Goal: Find contact information: Find contact information

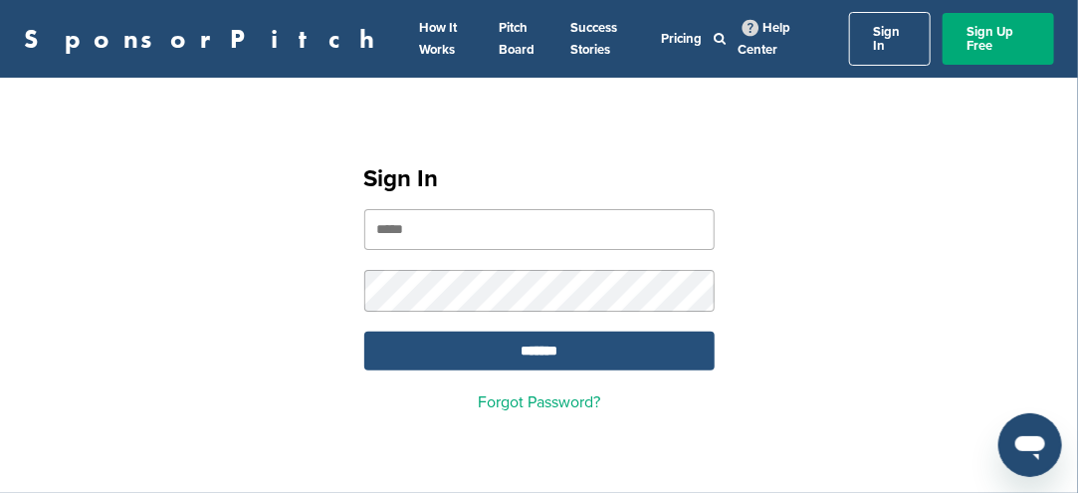
type input "**********"
click at [534, 335] on input "*******" at bounding box center [539, 350] width 350 height 39
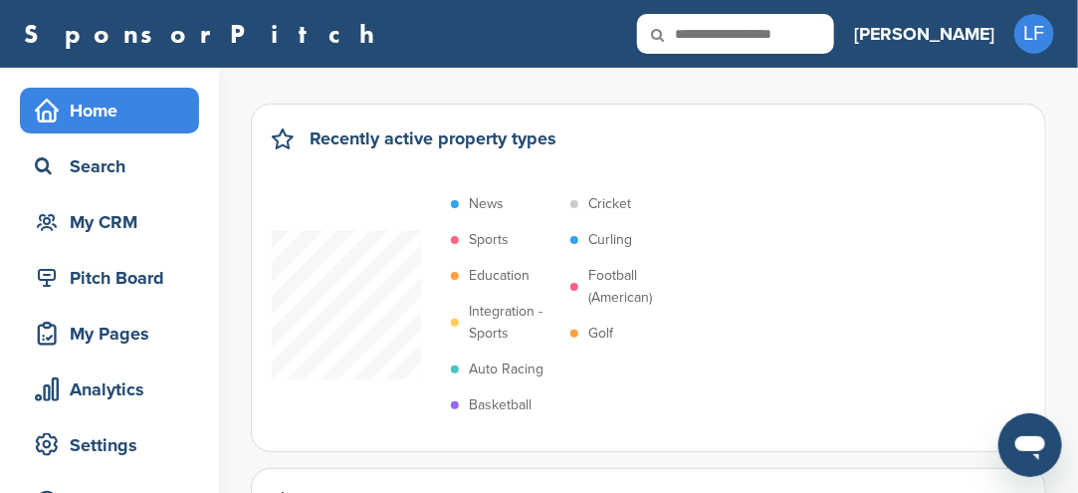
click at [491, 236] on p "Sports" at bounding box center [489, 240] width 40 height 22
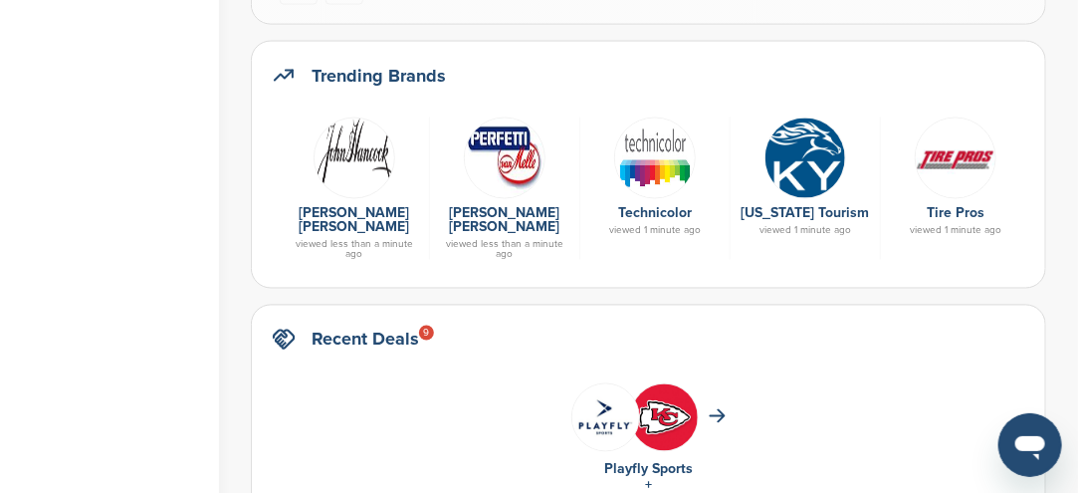
scroll to position [1095, 0]
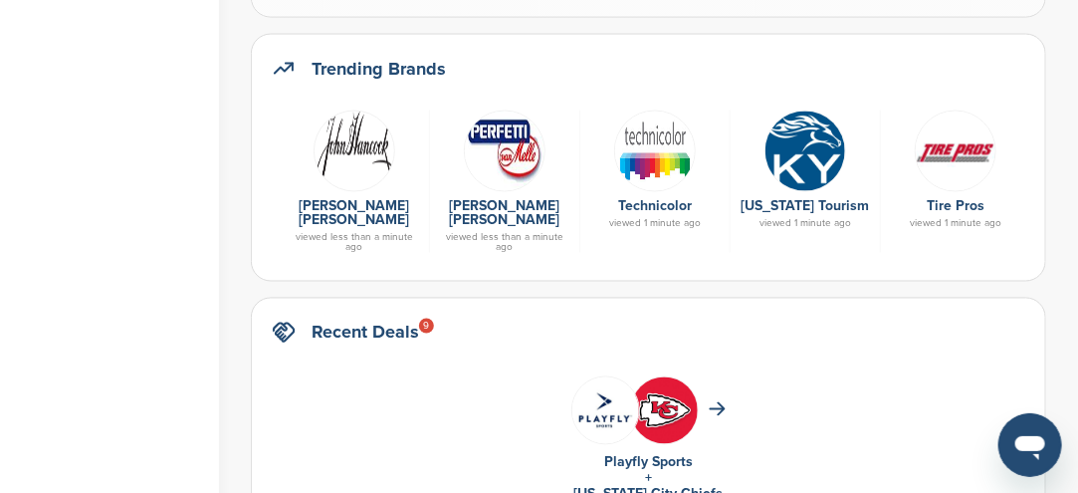
click at [351, 137] on img at bounding box center [355, 151] width 82 height 82
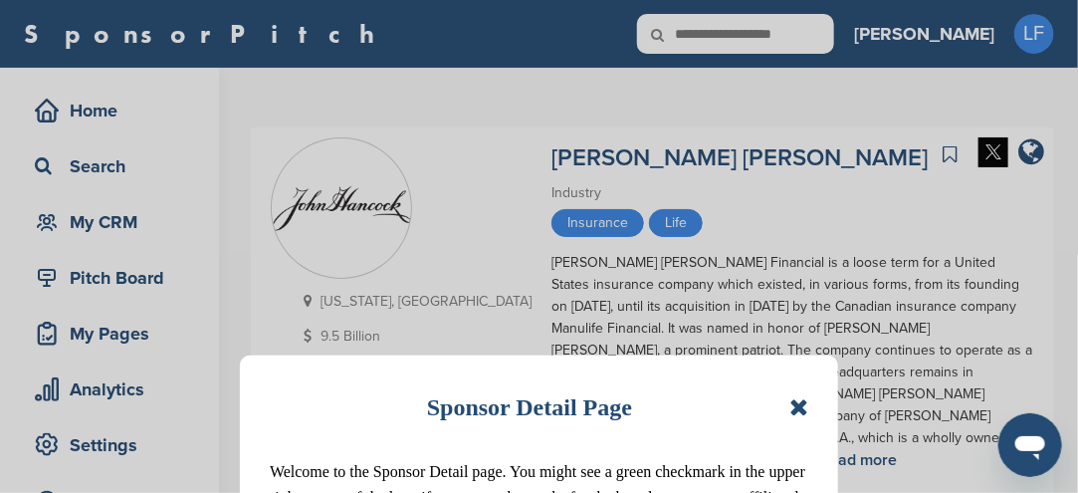
click at [801, 408] on icon at bounding box center [798, 407] width 19 height 24
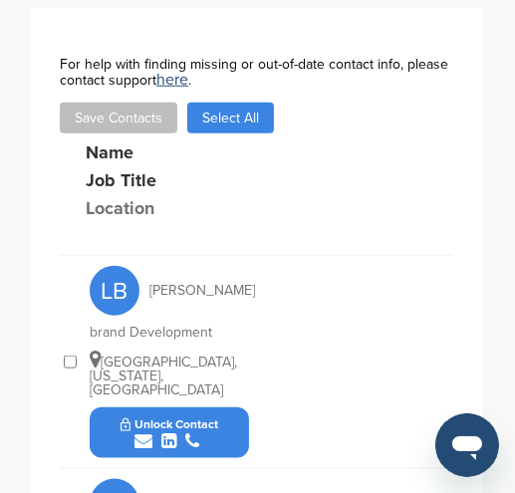
scroll to position [962, 0]
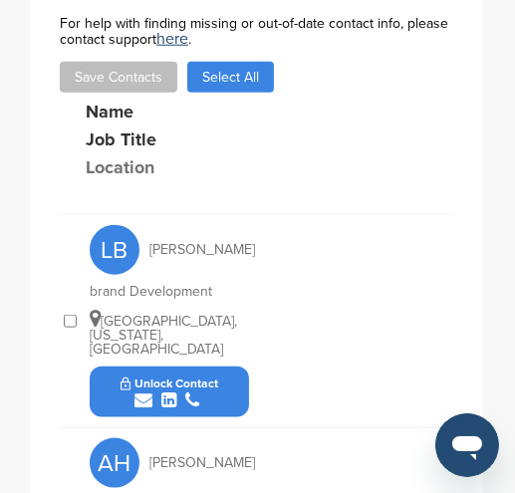
click at [219, 362] on button "Unlock Contact" at bounding box center [170, 392] width 146 height 60
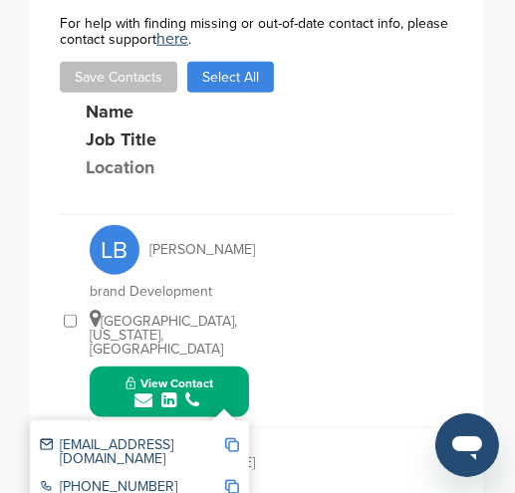
click at [229, 438] on img at bounding box center [232, 445] width 14 height 14
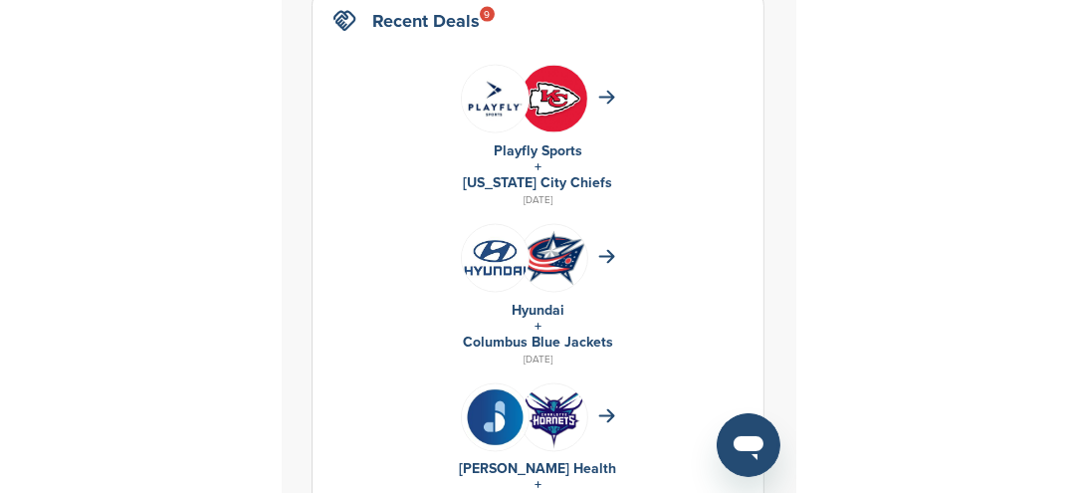
scroll to position [1095, 0]
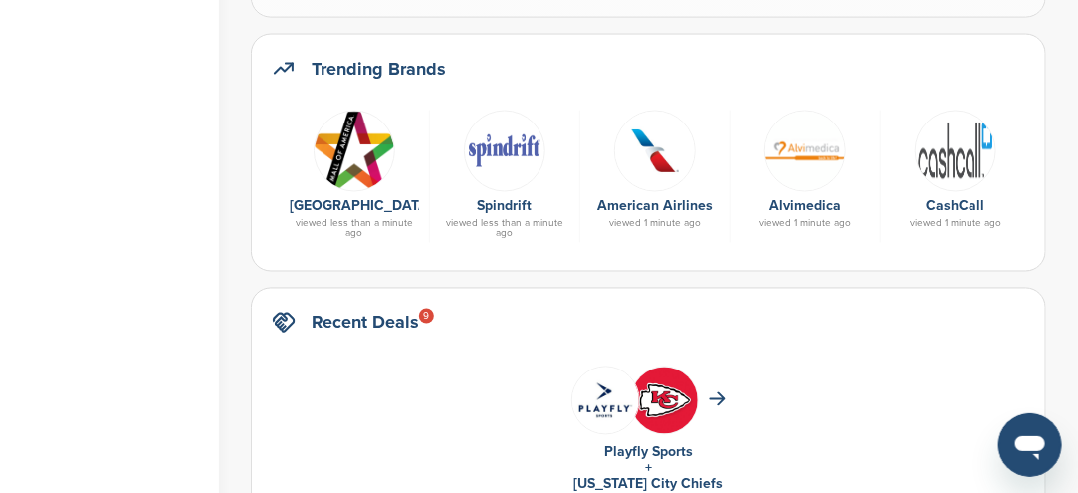
click at [514, 160] on img at bounding box center [655, 151] width 82 height 82
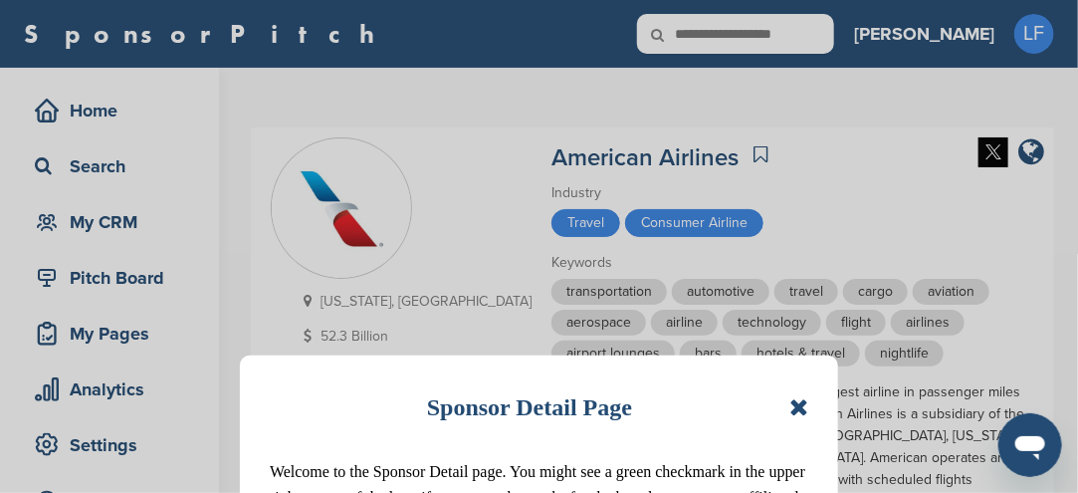
click at [797, 415] on icon at bounding box center [798, 407] width 19 height 24
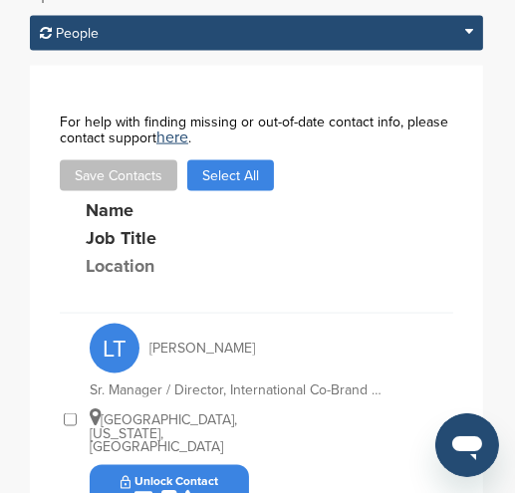
scroll to position [1452, 0]
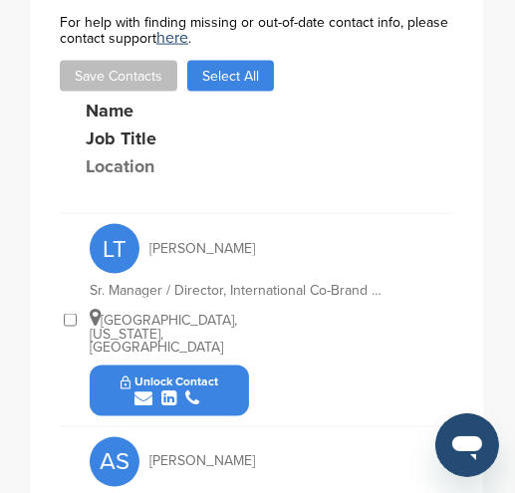
drag, startPoint x: 212, startPoint y: 404, endPoint x: 224, endPoint y: 414, distance: 15.5
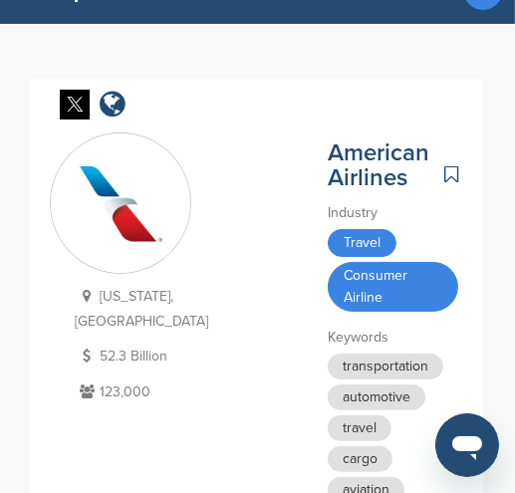
scroll to position [0, 0]
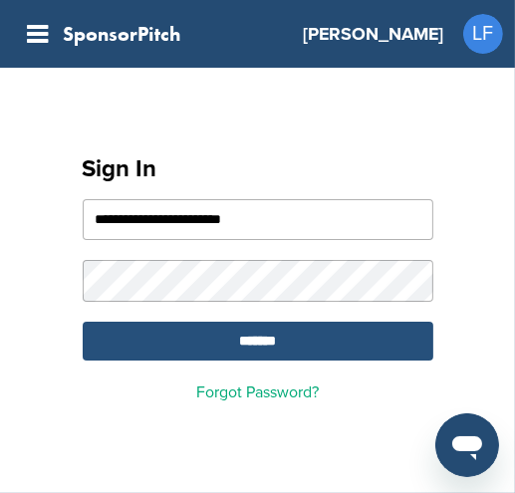
click at [300, 337] on input "*******" at bounding box center [258, 341] width 350 height 39
drag, startPoint x: 293, startPoint y: 335, endPoint x: 273, endPoint y: 349, distance: 24.3
click at [289, 339] on input "*******" at bounding box center [258, 341] width 350 height 39
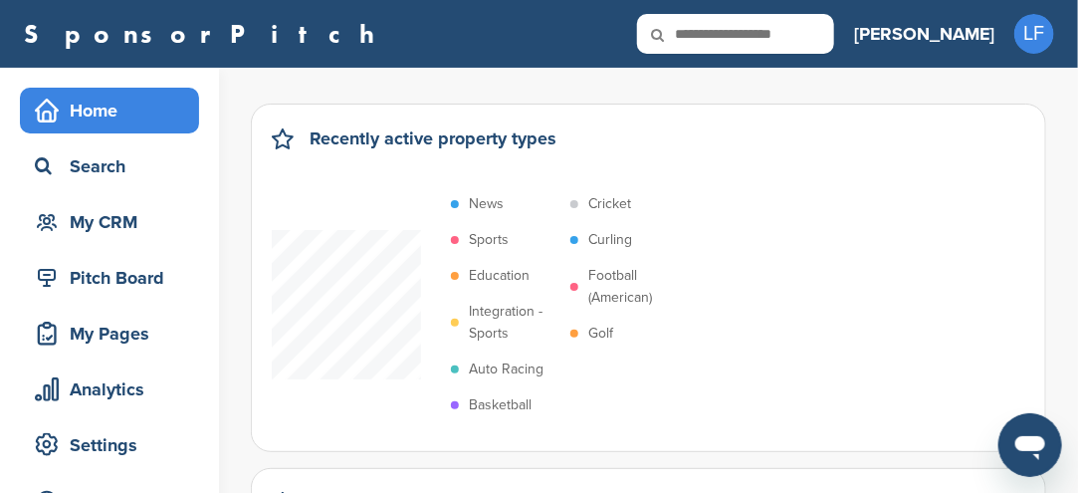
click at [514, 29] on input "text" at bounding box center [735, 34] width 197 height 40
type input "**********"
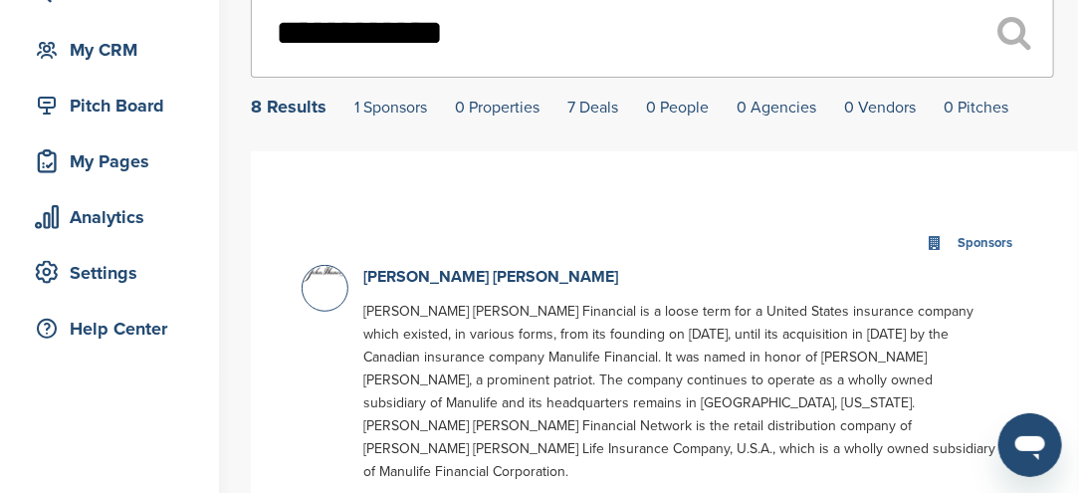
scroll to position [199, 0]
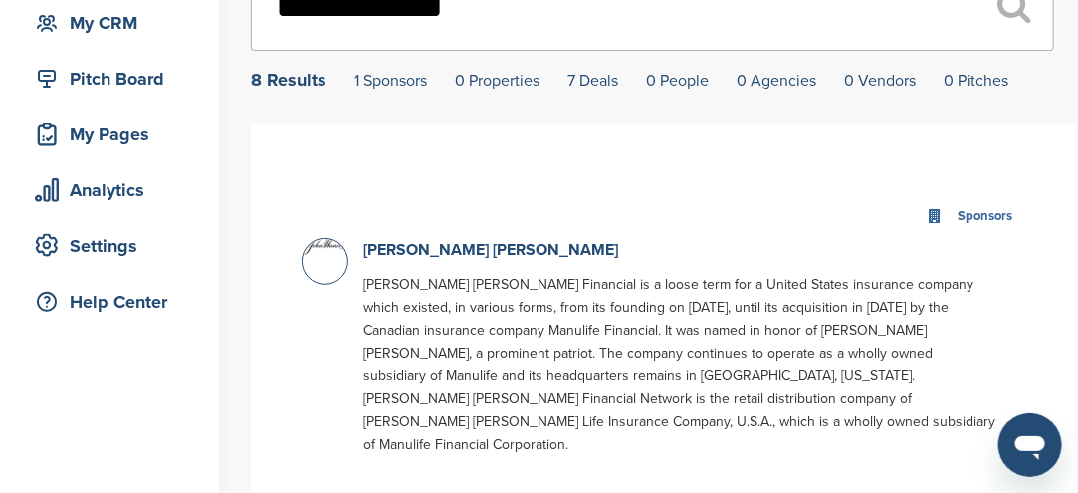
click at [323, 260] on div at bounding box center [325, 261] width 47 height 47
click at [329, 266] on div at bounding box center [325, 261] width 47 height 47
click at [327, 267] on div at bounding box center [325, 261] width 47 height 47
click at [318, 260] on div at bounding box center [325, 261] width 47 height 47
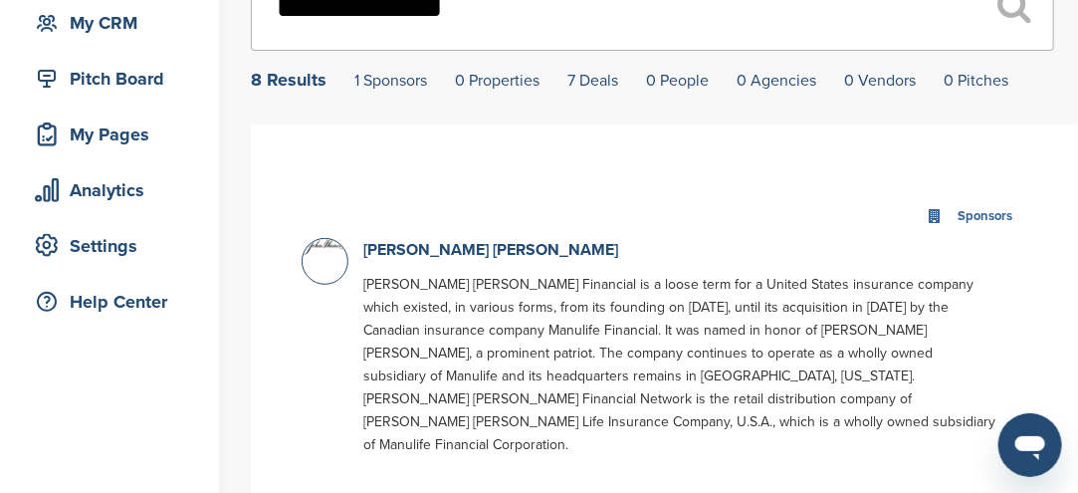
click at [319, 264] on div at bounding box center [325, 261] width 47 height 47
click at [410, 251] on link "[PERSON_NAME] [PERSON_NAME]" at bounding box center [490, 250] width 255 height 20
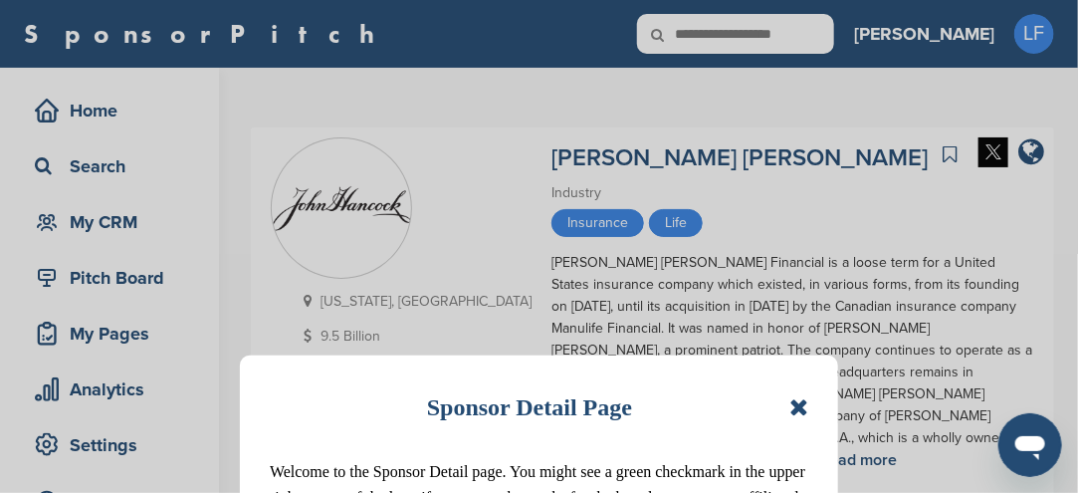
click at [801, 407] on icon at bounding box center [798, 407] width 19 height 24
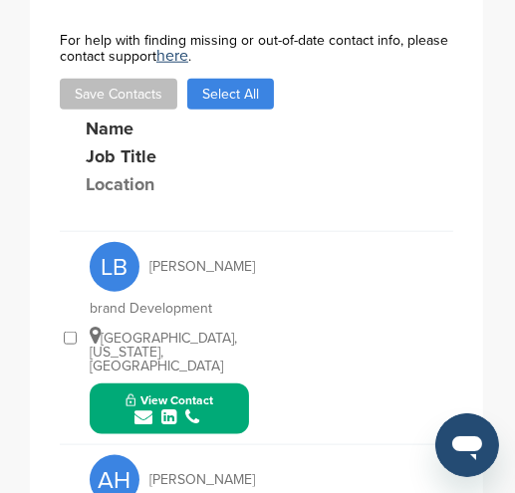
scroll to position [1060, 0]
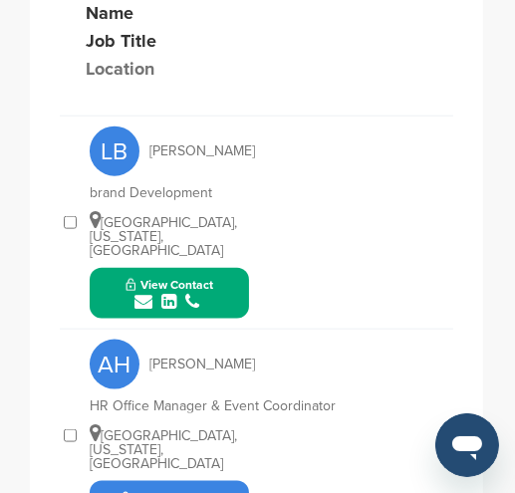
click at [213, 264] on button "View Contact" at bounding box center [169, 294] width 135 height 60
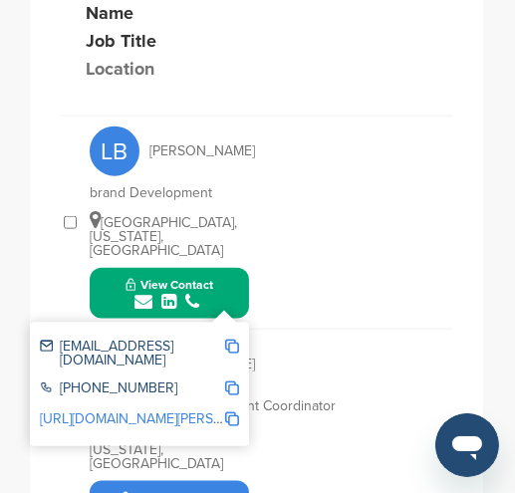
click at [213, 264] on button "View Contact" at bounding box center [169, 294] width 135 height 60
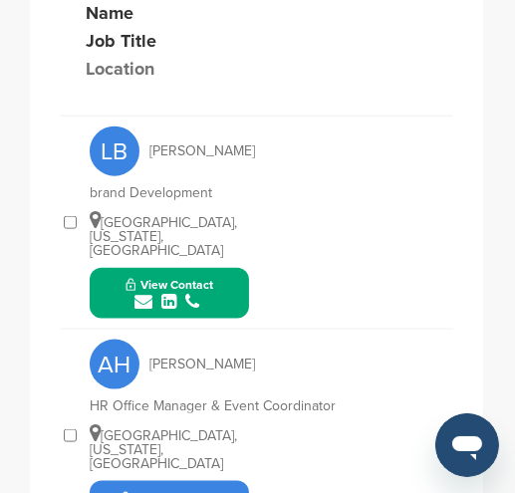
click at [215, 264] on button "View Contact" at bounding box center [169, 294] width 135 height 60
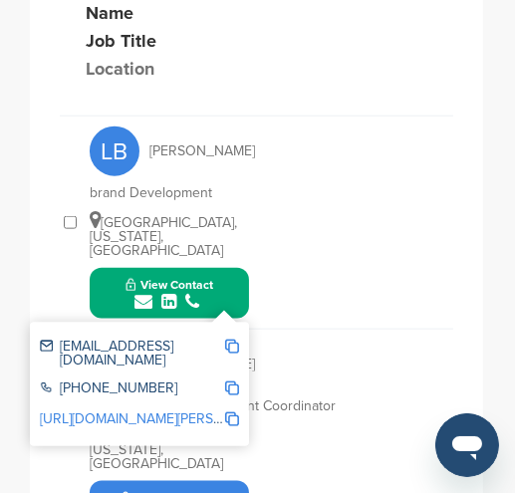
click at [385, 329] on div "AH Ana Hernandez HR Office Manager & Event Coordinator Chelsea, Massachusetts, …" at bounding box center [271, 435] width 363 height 212
click at [350, 329] on div "AH Ana Hernandez HR Office Manager & Event Coordinator Chelsea, Massachusetts, …" at bounding box center [271, 435] width 363 height 212
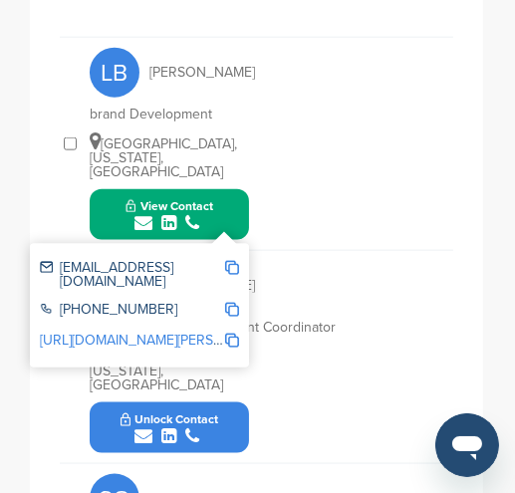
scroll to position [1259, 0]
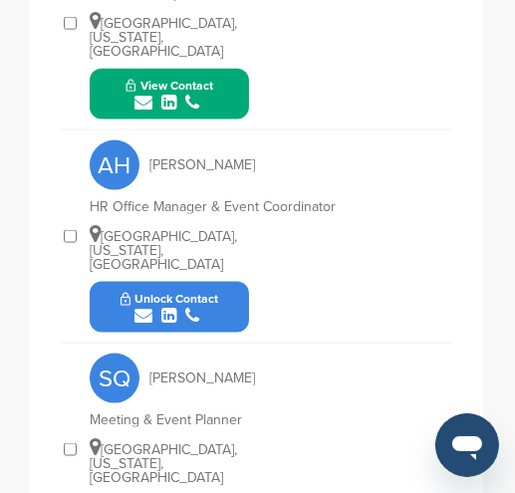
scroll to position [1359, 0]
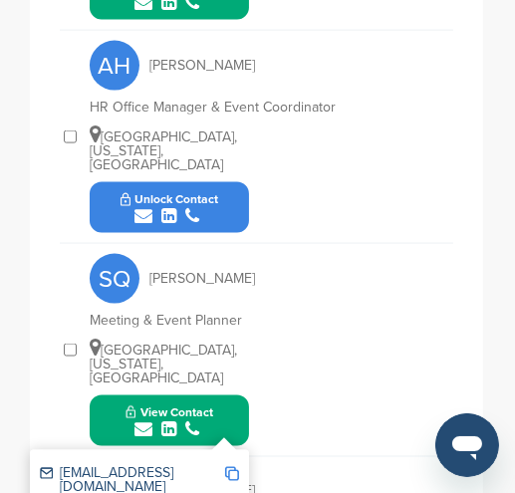
click at [233, 467] on img at bounding box center [232, 474] width 14 height 14
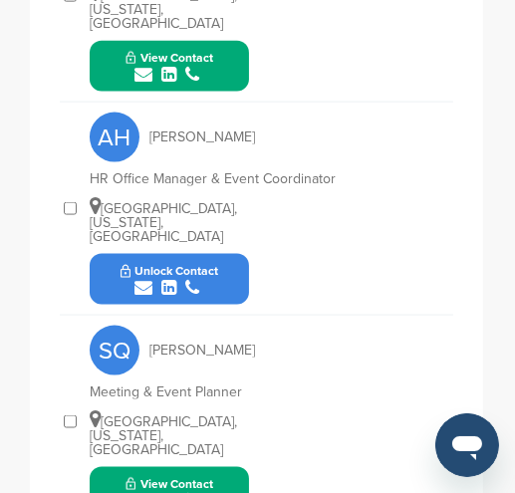
scroll to position [1259, 0]
